Goal: Task Accomplishment & Management: Use online tool/utility

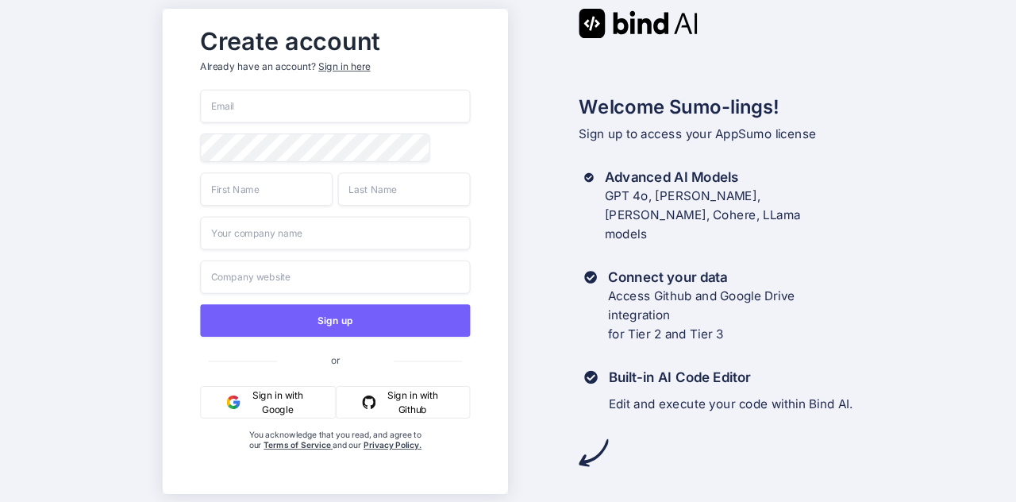
click at [333, 109] on input "email" at bounding box center [335, 106] width 270 height 33
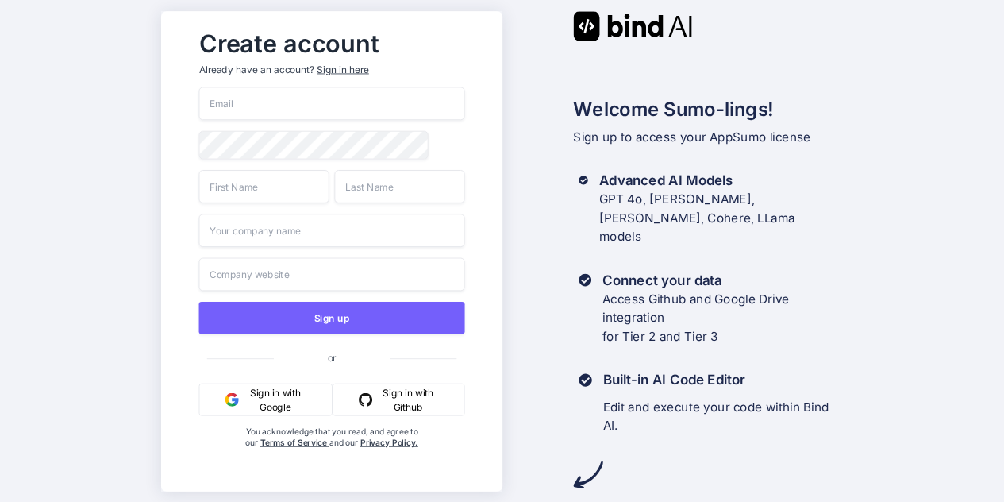
click at [302, 407] on button "Sign in with Google" at bounding box center [265, 399] width 134 height 33
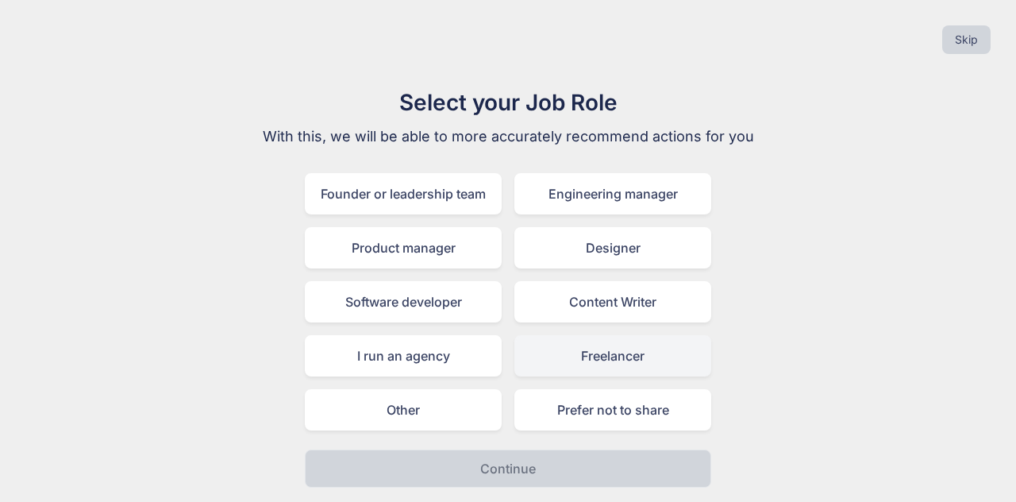
click at [569, 366] on div "Freelancer" at bounding box center [613, 355] width 197 height 41
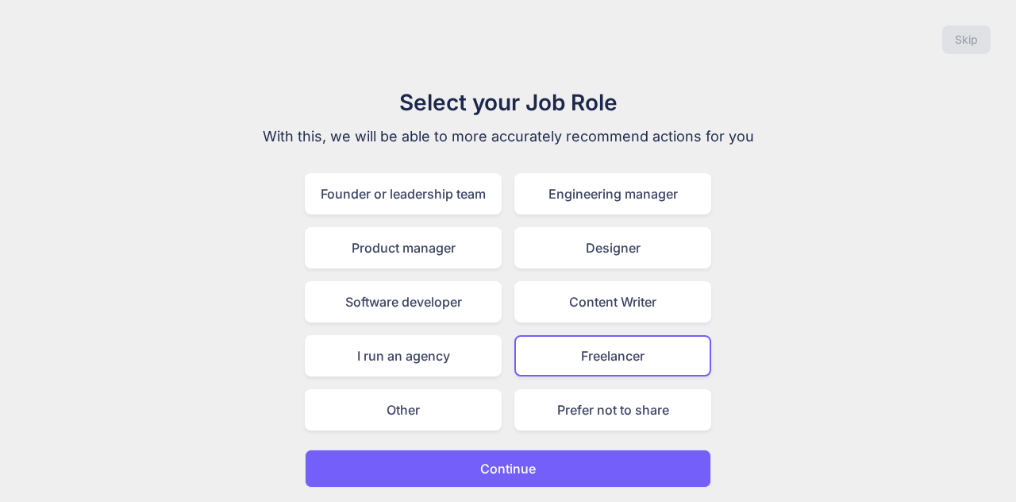
click at [511, 483] on button "Continue" at bounding box center [508, 468] width 407 height 38
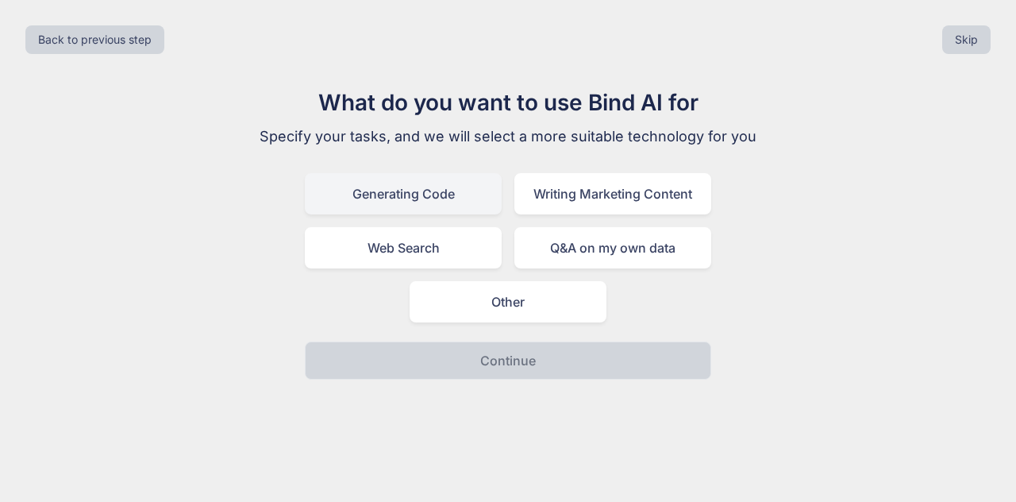
click at [465, 187] on div "Generating Code" at bounding box center [403, 193] width 197 height 41
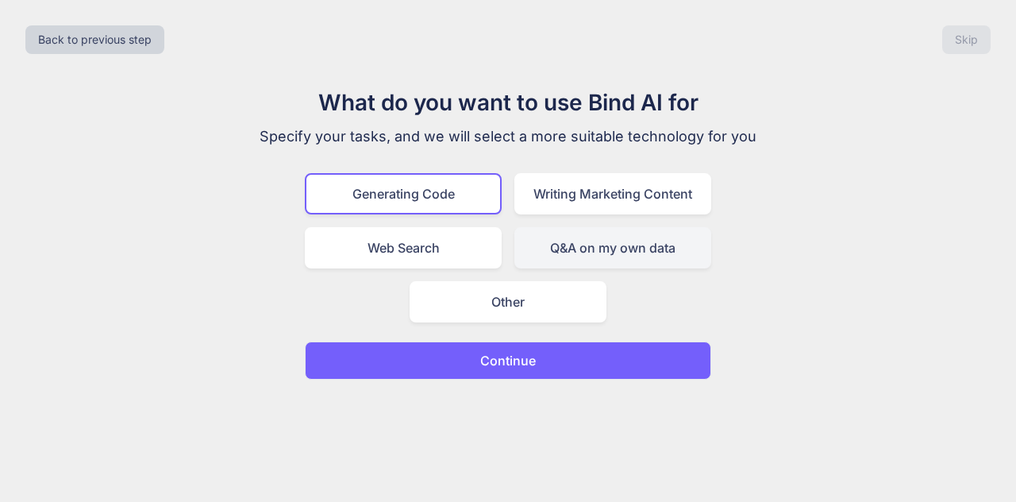
click at [542, 245] on div "Q&A on my own data" at bounding box center [613, 247] width 197 height 41
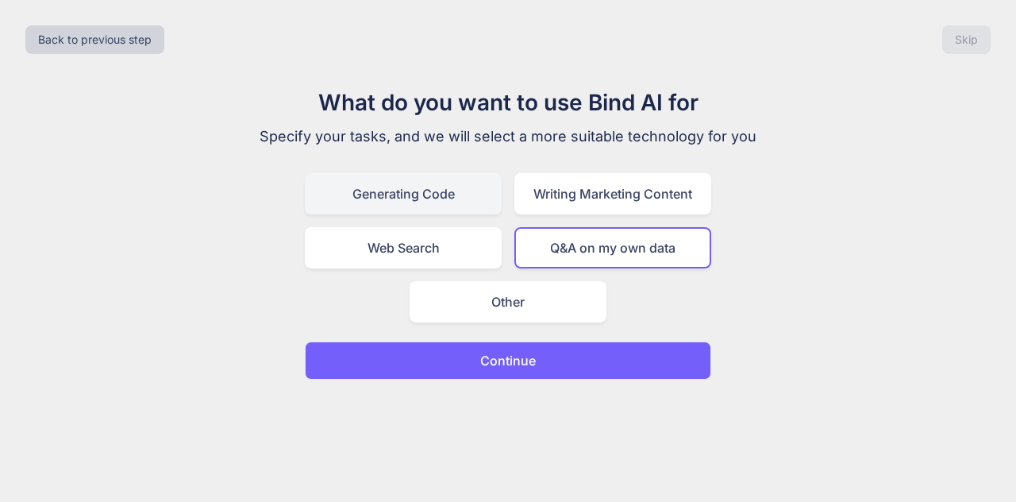
click at [472, 196] on div "Generating Code" at bounding box center [403, 193] width 197 height 41
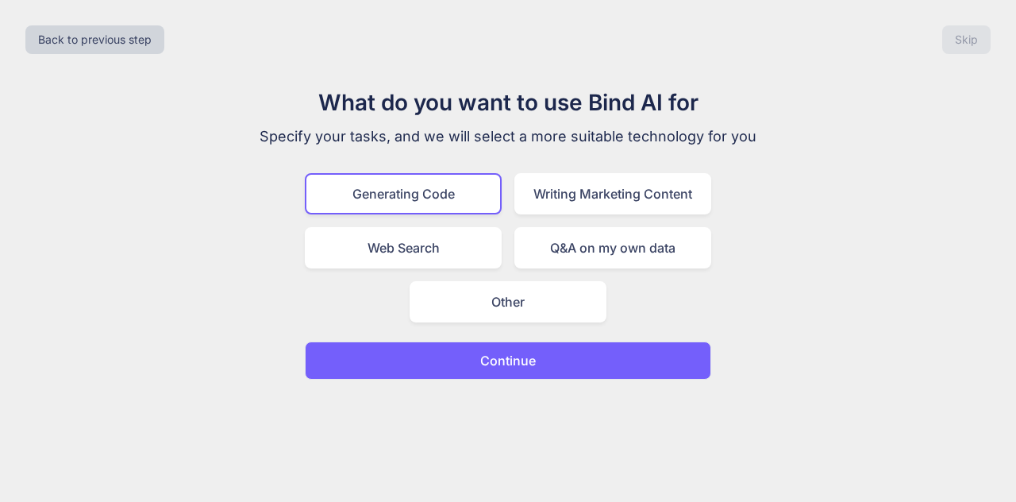
click at [484, 374] on button "Continue" at bounding box center [508, 360] width 407 height 38
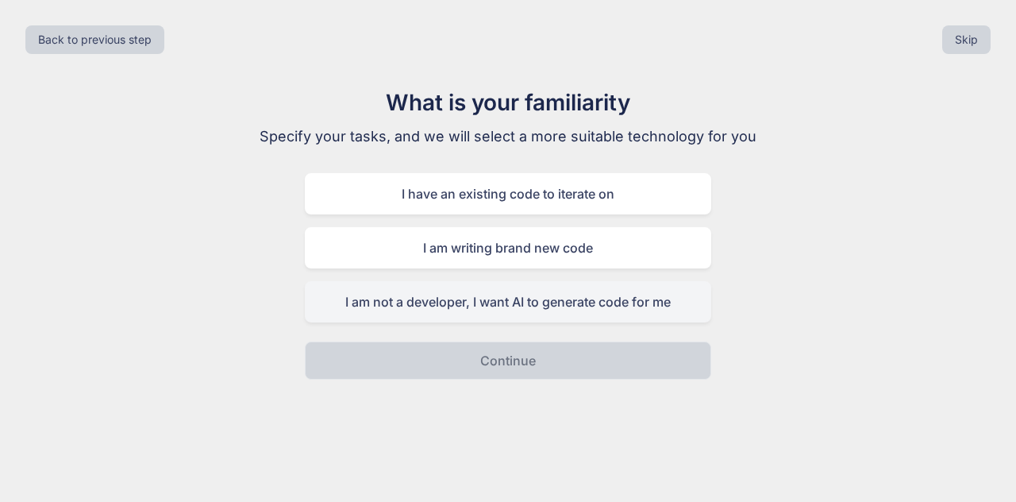
click at [492, 303] on div "I am not a developer, I want AI to generate code for me" at bounding box center [508, 301] width 407 height 41
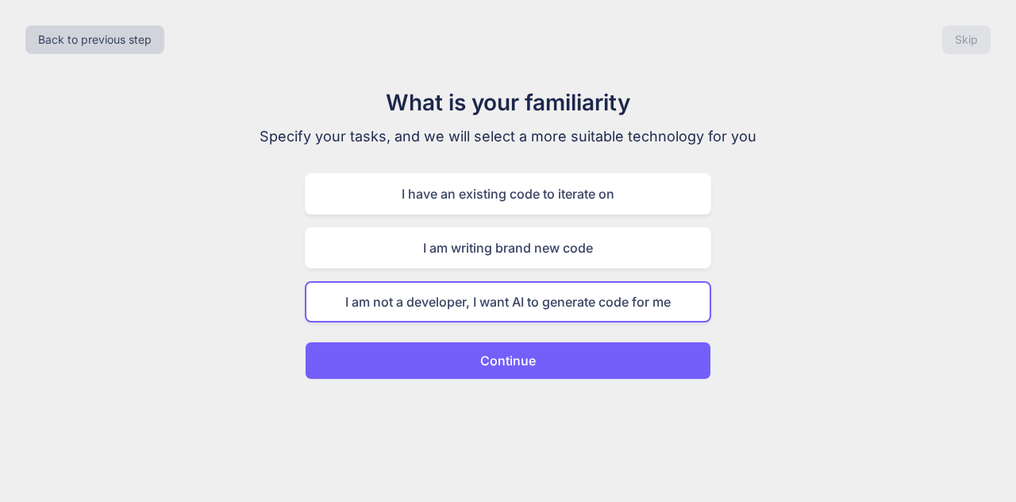
click at [499, 356] on p "Continue" at bounding box center [508, 360] width 56 height 19
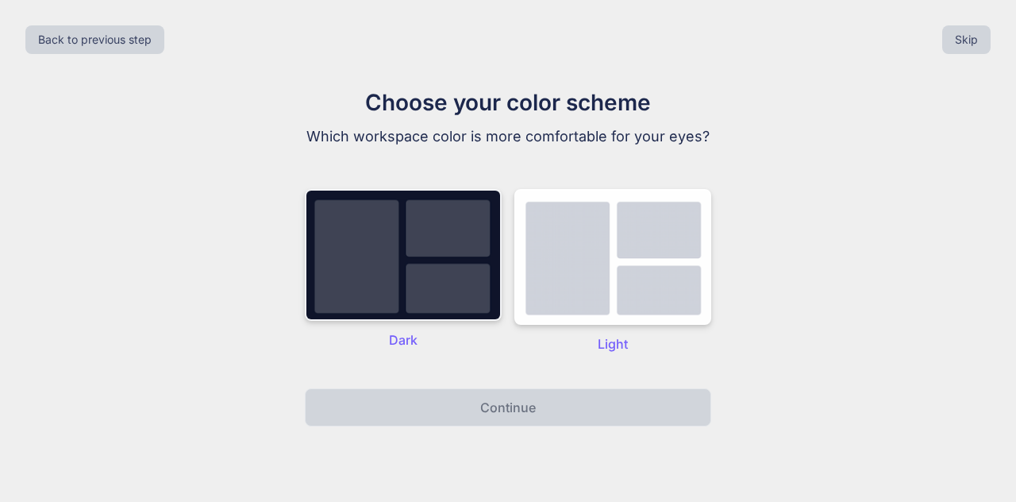
click at [427, 302] on img at bounding box center [403, 255] width 197 height 132
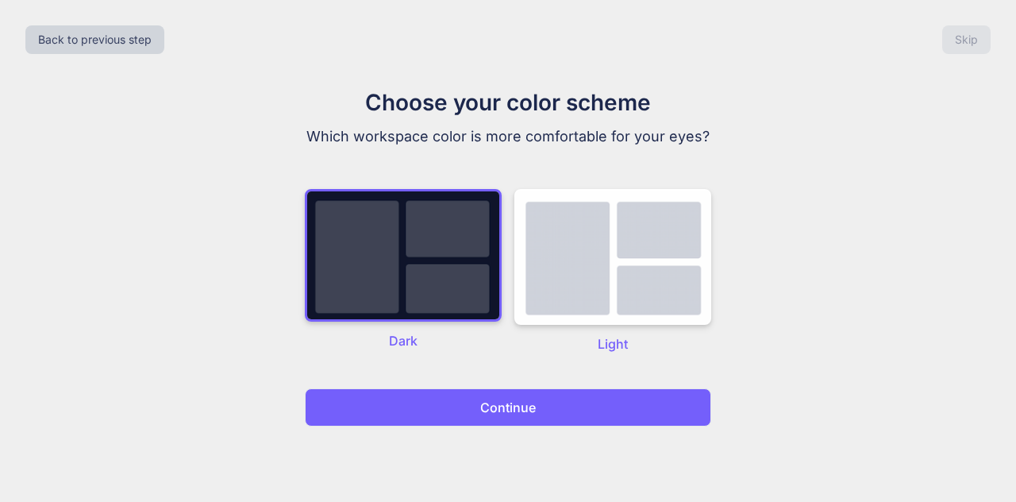
click at [443, 405] on button "Continue" at bounding box center [508, 407] width 407 height 38
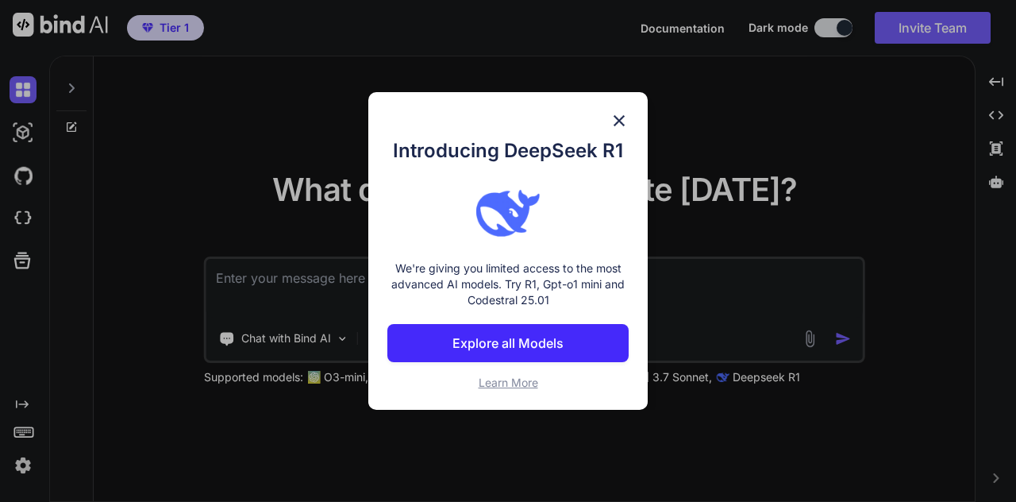
click at [618, 118] on img at bounding box center [619, 120] width 19 height 19
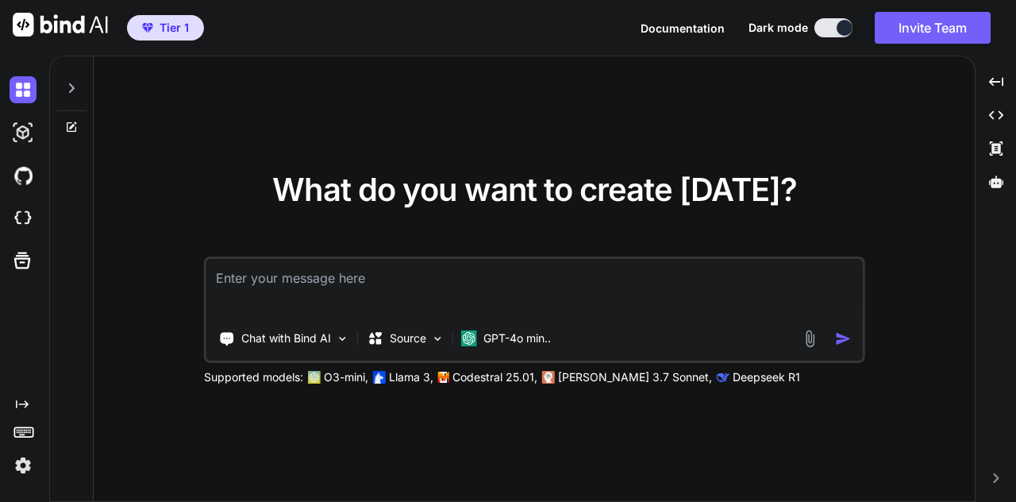
click at [157, 26] on span "Tier 1" at bounding box center [166, 28] width 60 height 16
click at [68, 94] on div at bounding box center [71, 83] width 30 height 55
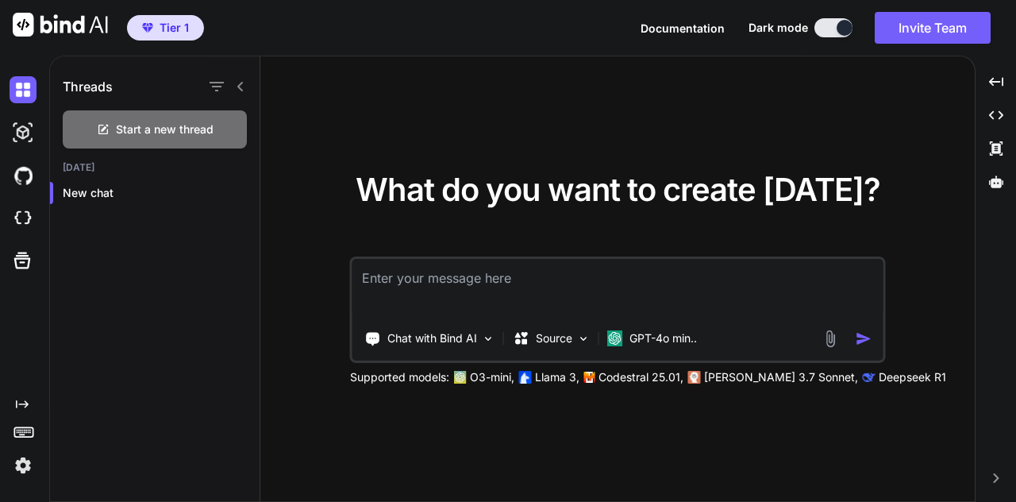
click at [241, 90] on icon at bounding box center [240, 87] width 6 height 10
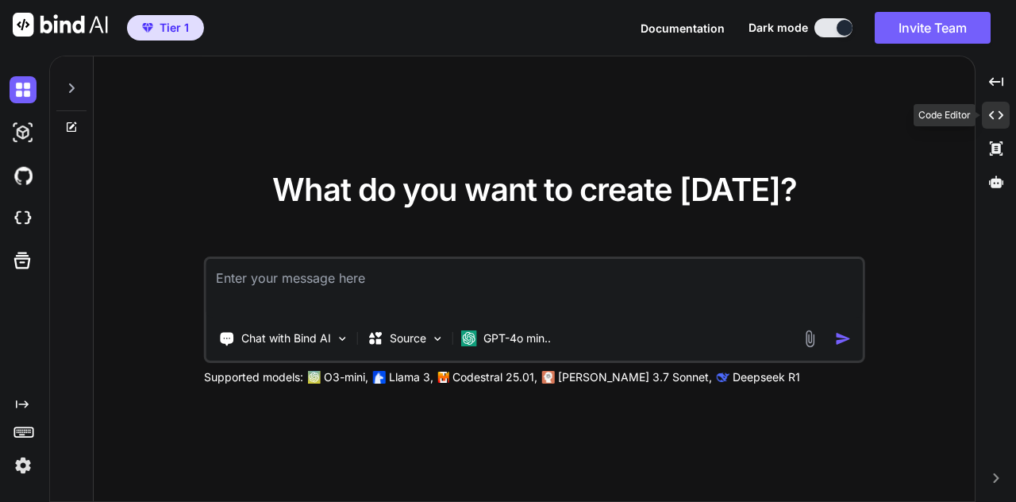
click at [995, 112] on icon "Created with Pixso." at bounding box center [996, 115] width 14 height 14
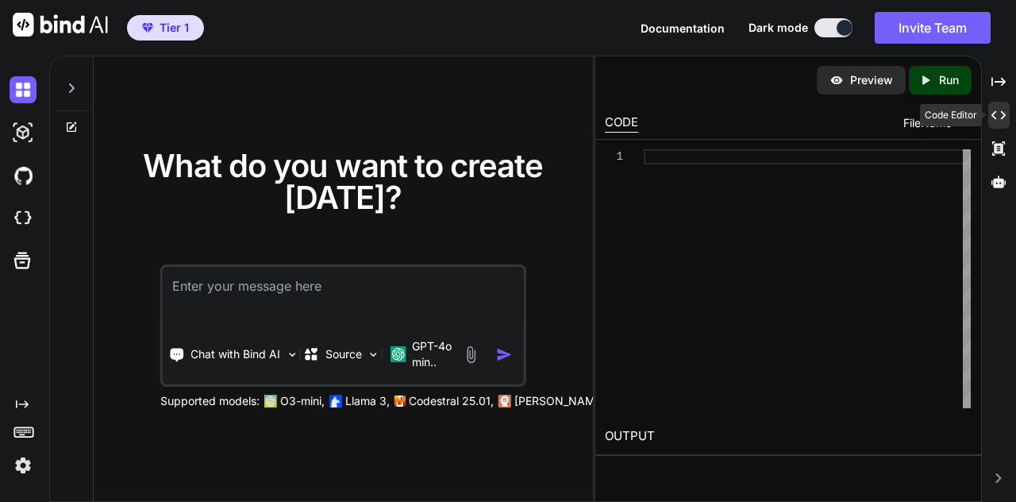
click at [994, 118] on icon "Created with Pixso." at bounding box center [999, 115] width 14 height 14
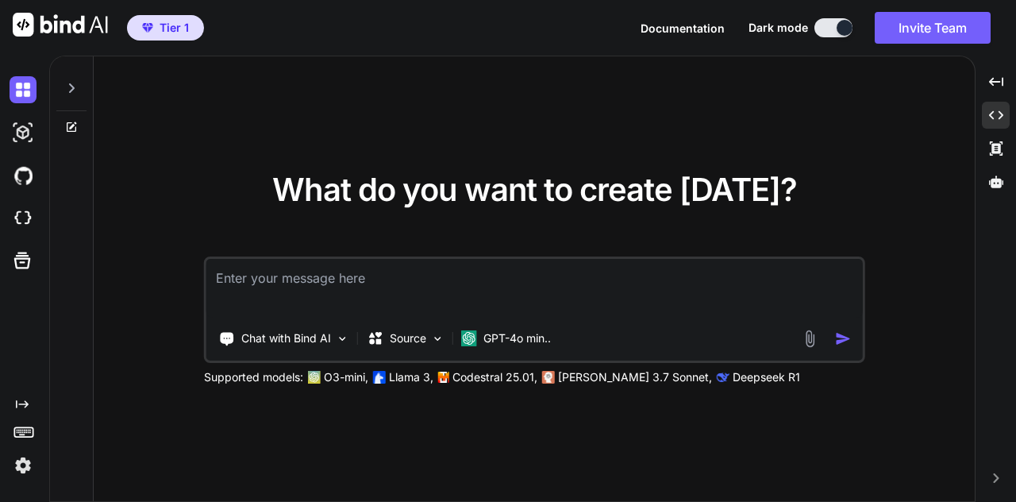
click at [167, 25] on span "Tier 1" at bounding box center [174, 28] width 29 height 16
click at [19, 461] on img at bounding box center [23, 465] width 27 height 27
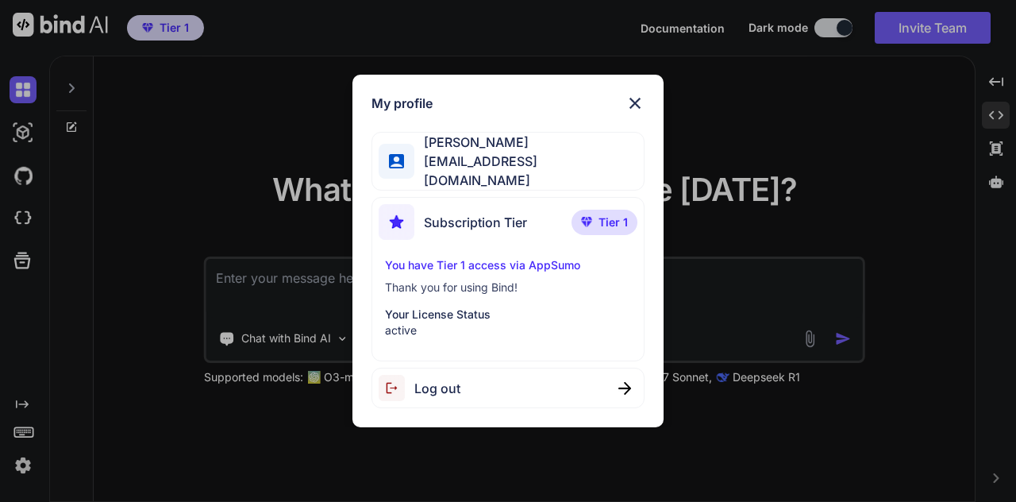
click at [476, 257] on p "You have Tier 1 access via AppSumo" at bounding box center [507, 265] width 245 height 16
click at [464, 229] on div "Subscription Tier" at bounding box center [453, 222] width 148 height 36
click at [611, 217] on span "Tier 1" at bounding box center [613, 222] width 29 height 16
click at [451, 306] on p "Your License Status" at bounding box center [507, 314] width 245 height 16
click at [626, 110] on img at bounding box center [635, 103] width 19 height 19
